Goal: Find specific page/section: Find specific page/section

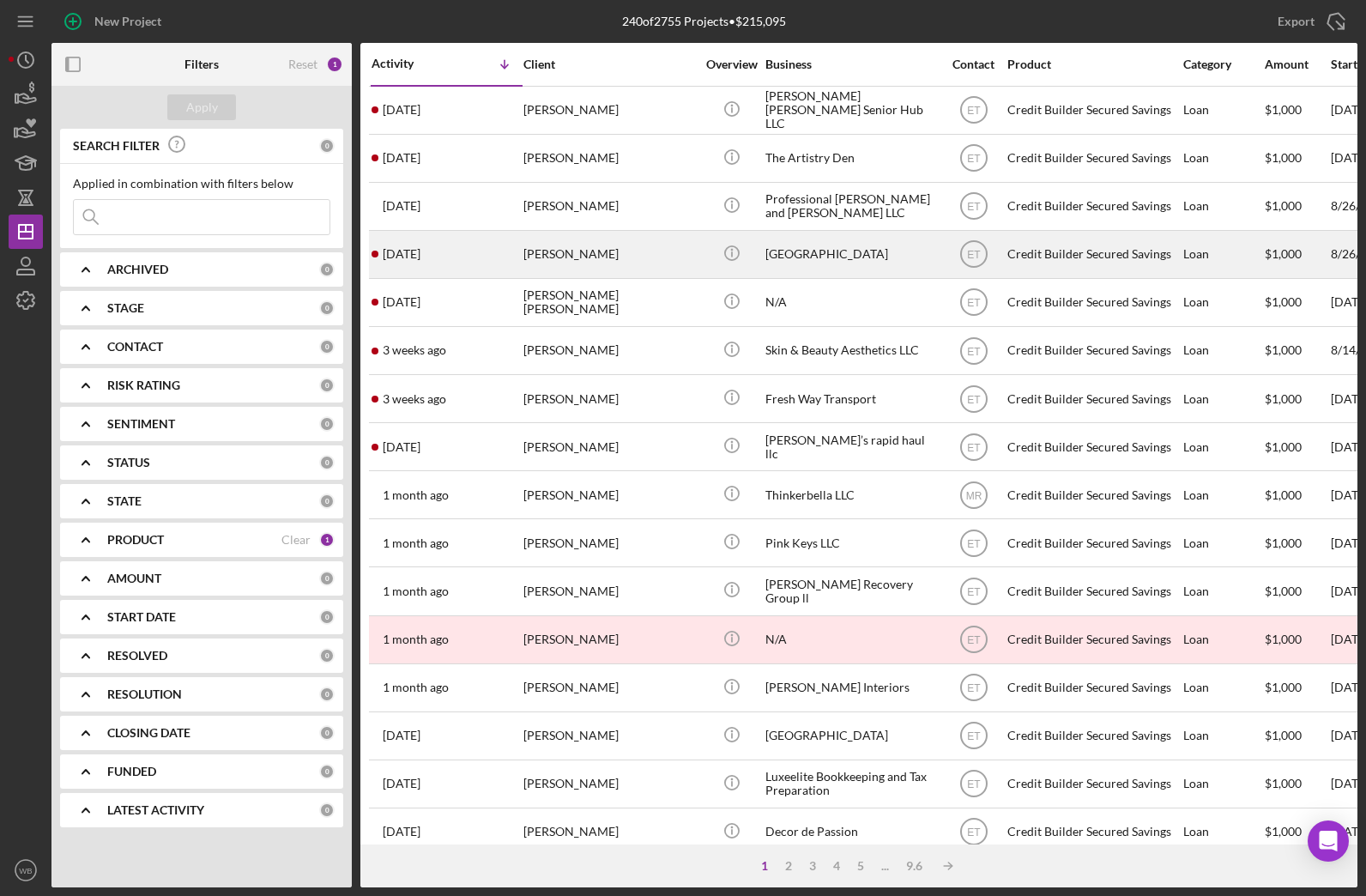
click at [827, 258] on div "[GEOGRAPHIC_DATA]" at bounding box center [850, 254] width 172 height 46
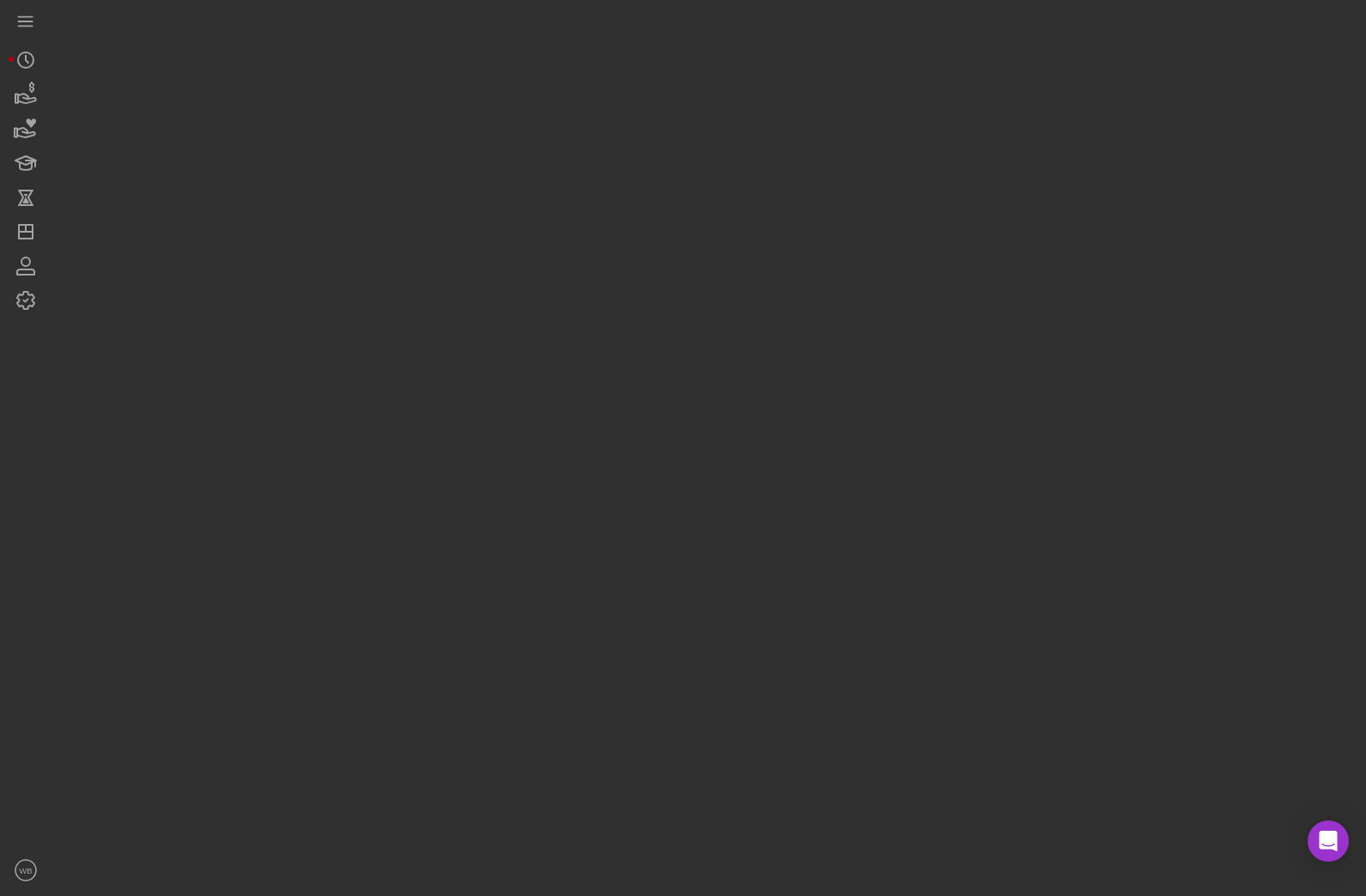
click at [827, 258] on div at bounding box center [704, 443] width 1306 height 887
click at [788, 361] on div at bounding box center [683, 448] width 1366 height 896
click at [851, 115] on div at bounding box center [683, 448] width 1366 height 896
click at [528, 157] on div at bounding box center [683, 448] width 1366 height 896
